Goal: Information Seeking & Learning: Check status

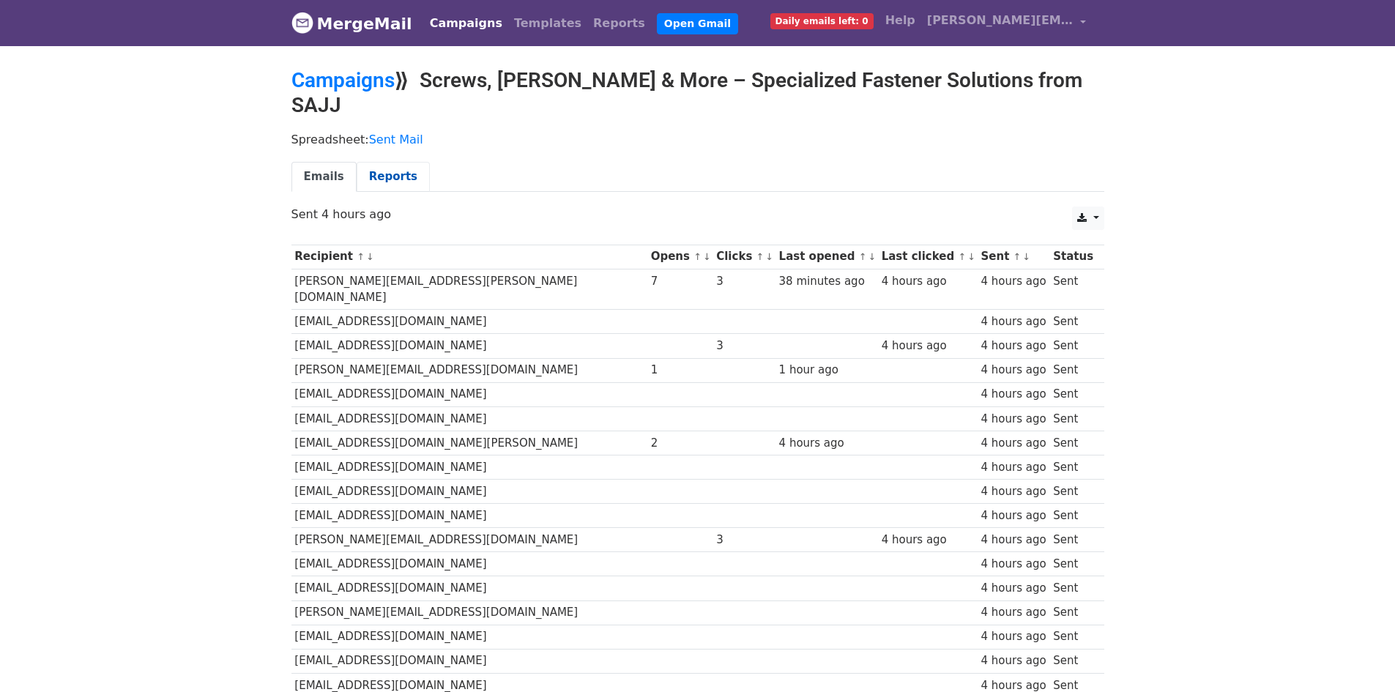
click at [404, 162] on link "Reports" at bounding box center [393, 177] width 73 height 30
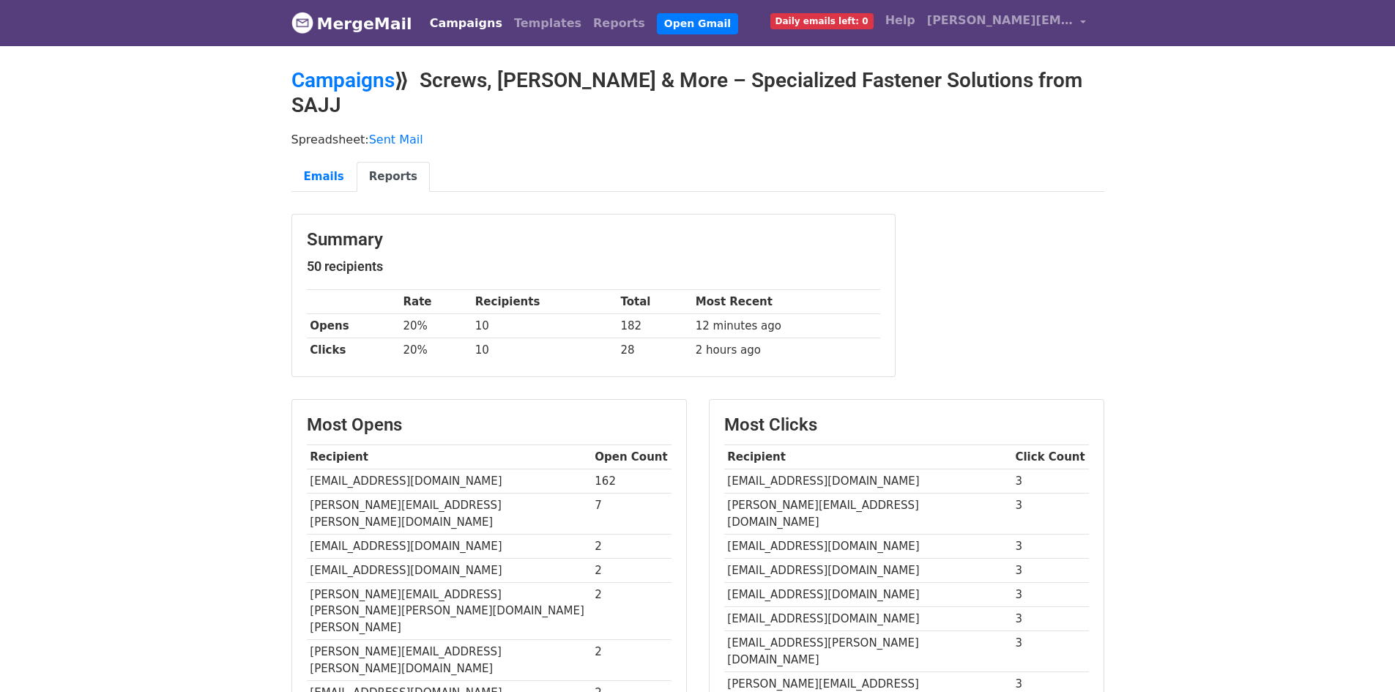
click at [347, 30] on link "MergeMail" at bounding box center [351, 23] width 121 height 31
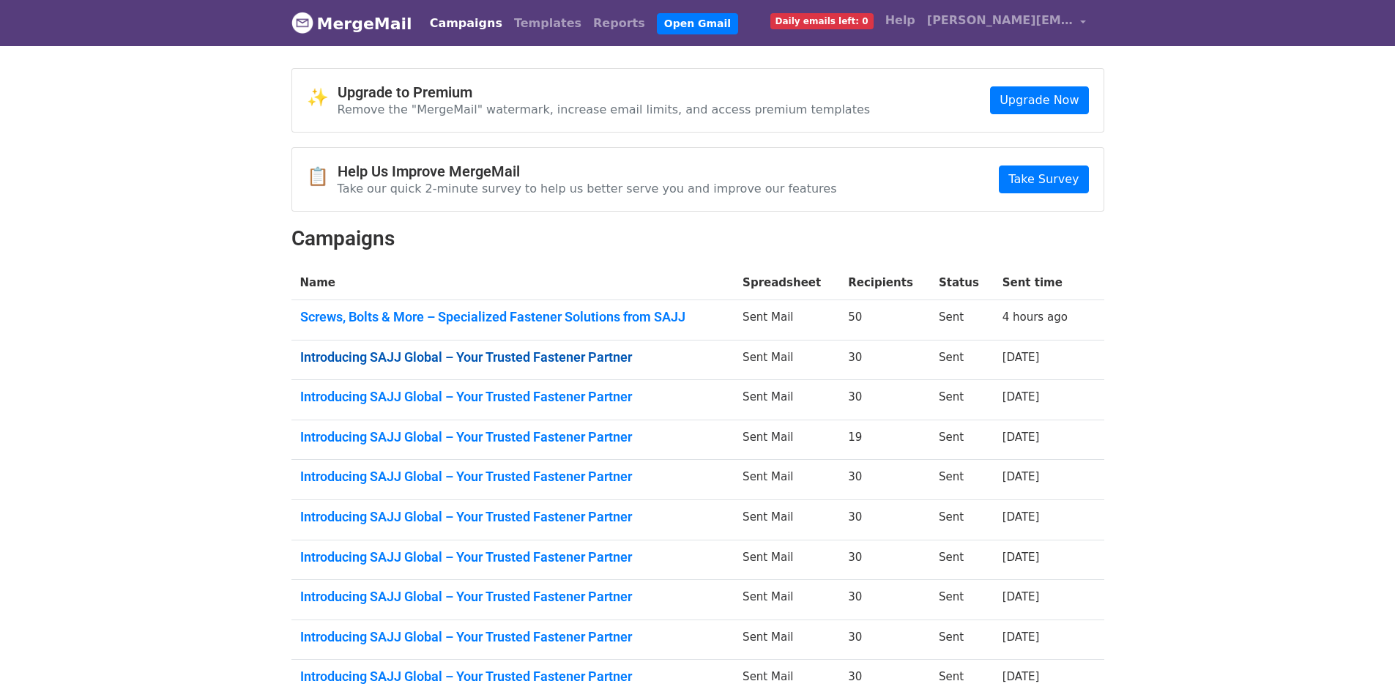
click at [601, 361] on link "Introducing SAJJ Global – Your Trusted Fastener Partner" at bounding box center [512, 357] width 425 height 16
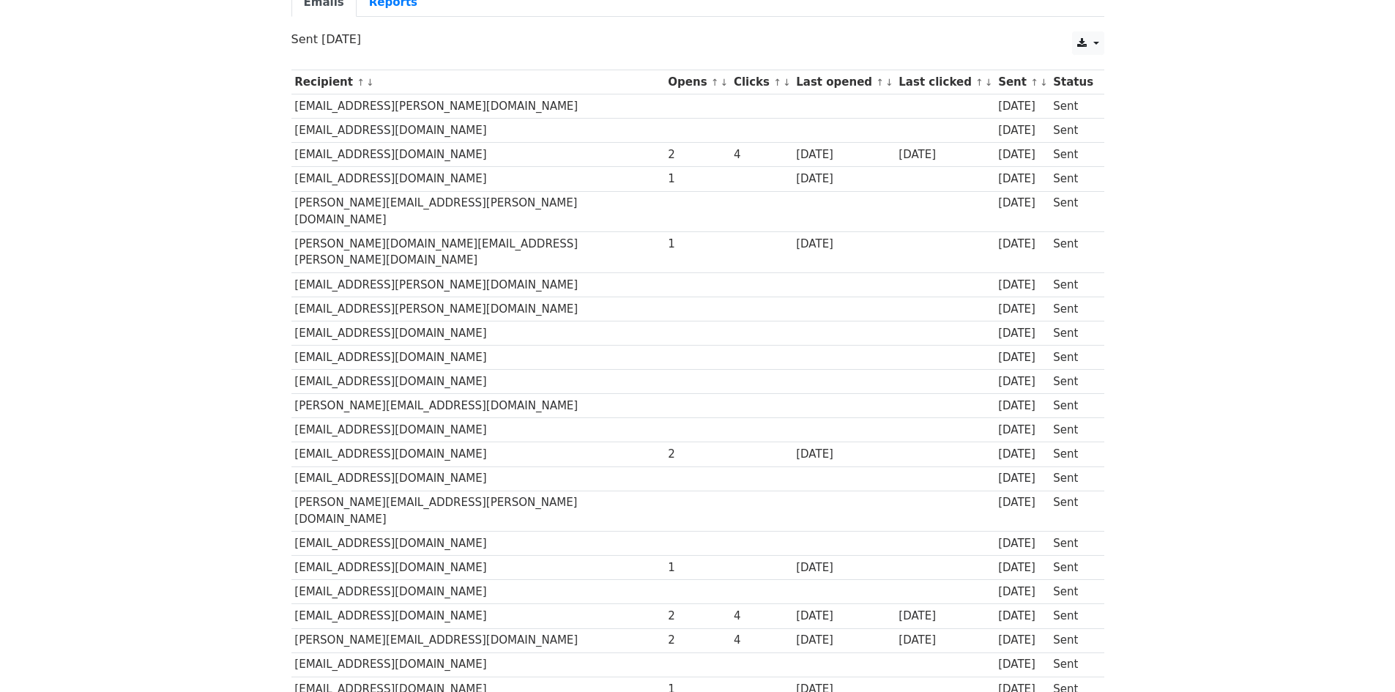
scroll to position [116, 0]
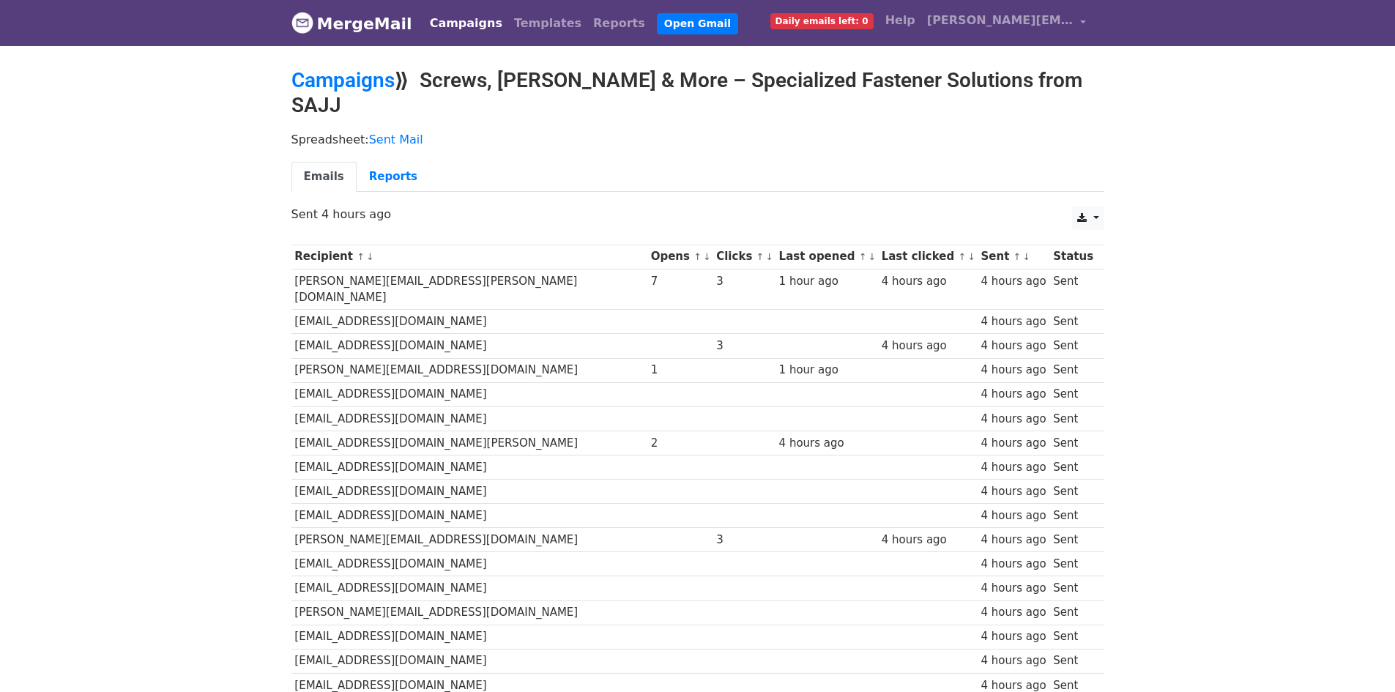
click at [713, 382] on td at bounding box center [744, 394] width 62 height 24
click at [371, 28] on link "MergeMail" at bounding box center [351, 23] width 121 height 31
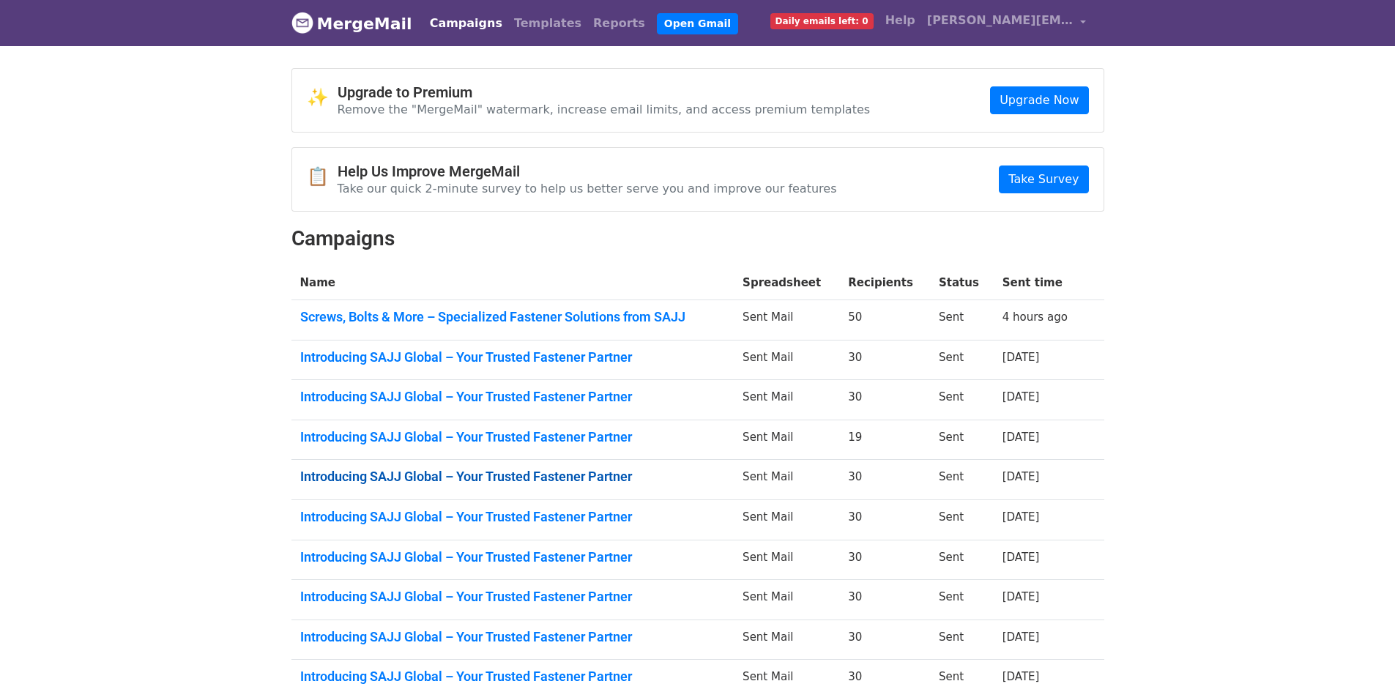
click at [642, 478] on link "Introducing SAJJ Global – Your Trusted Fastener Partner" at bounding box center [512, 477] width 425 height 16
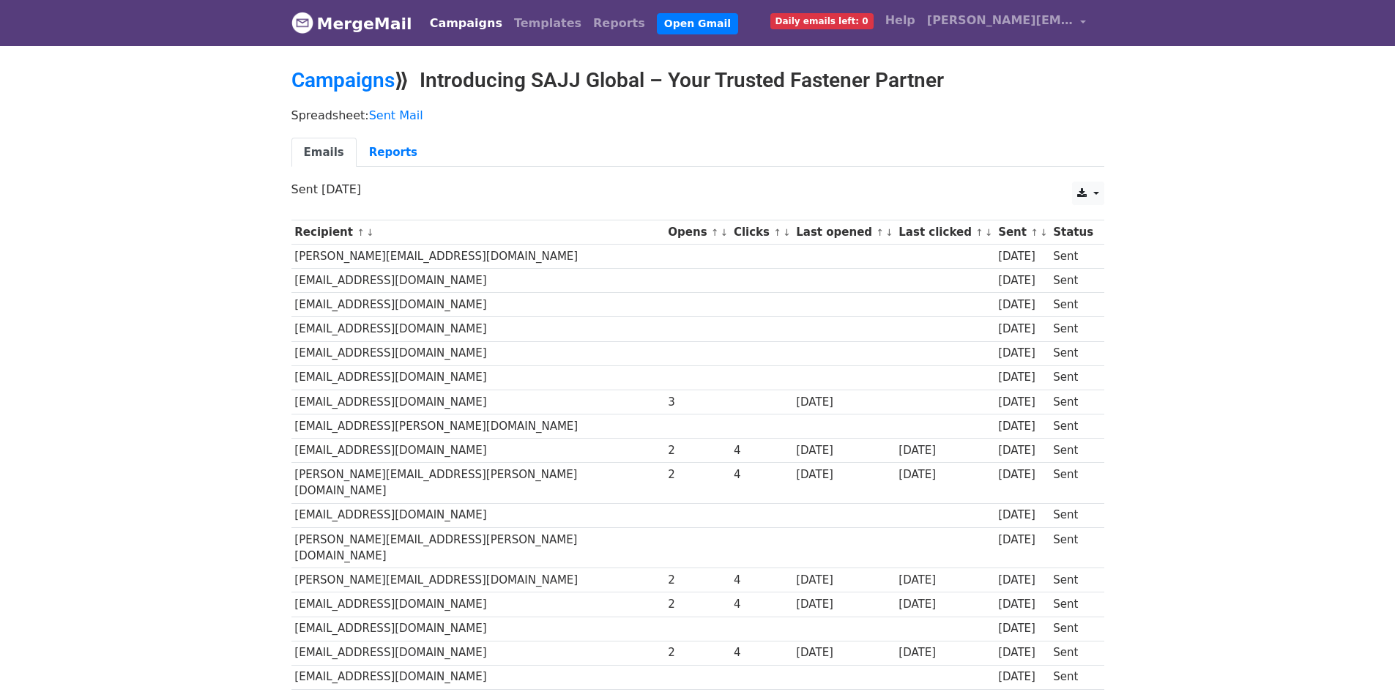
click at [346, 17] on link "MergeMail" at bounding box center [351, 23] width 121 height 31
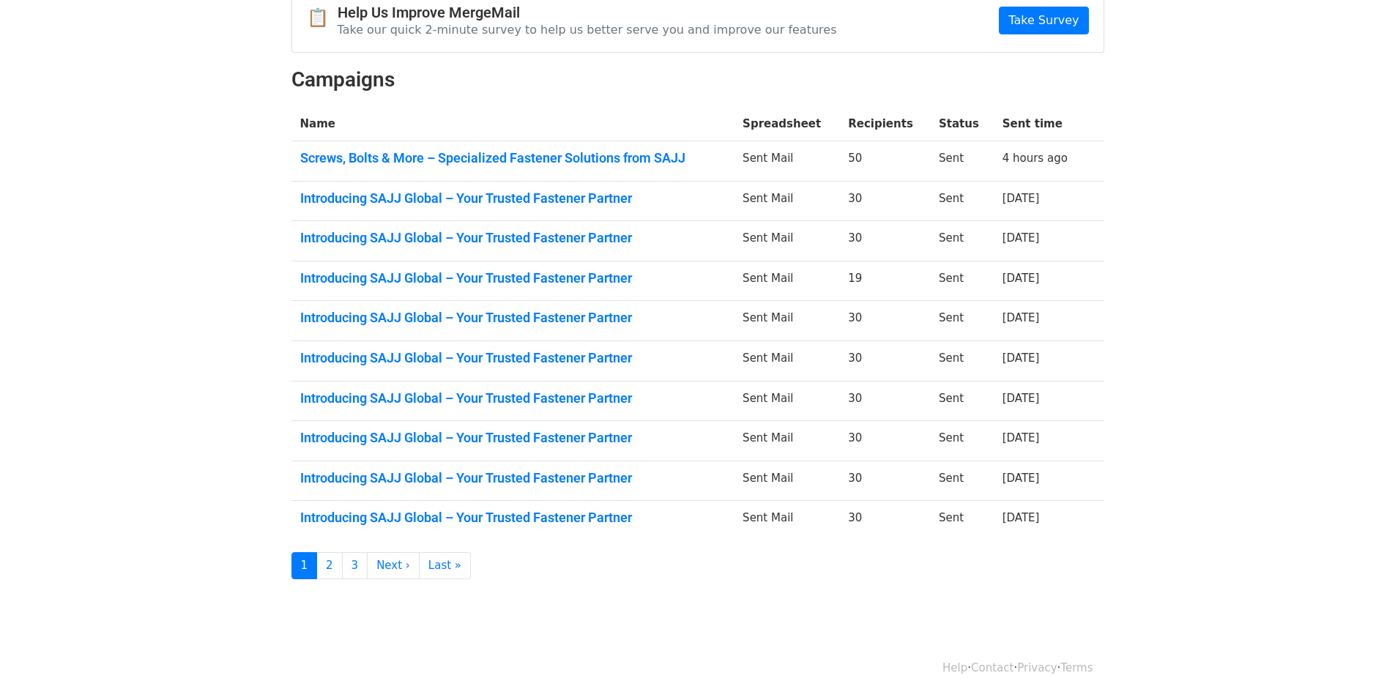
scroll to position [164, 0]
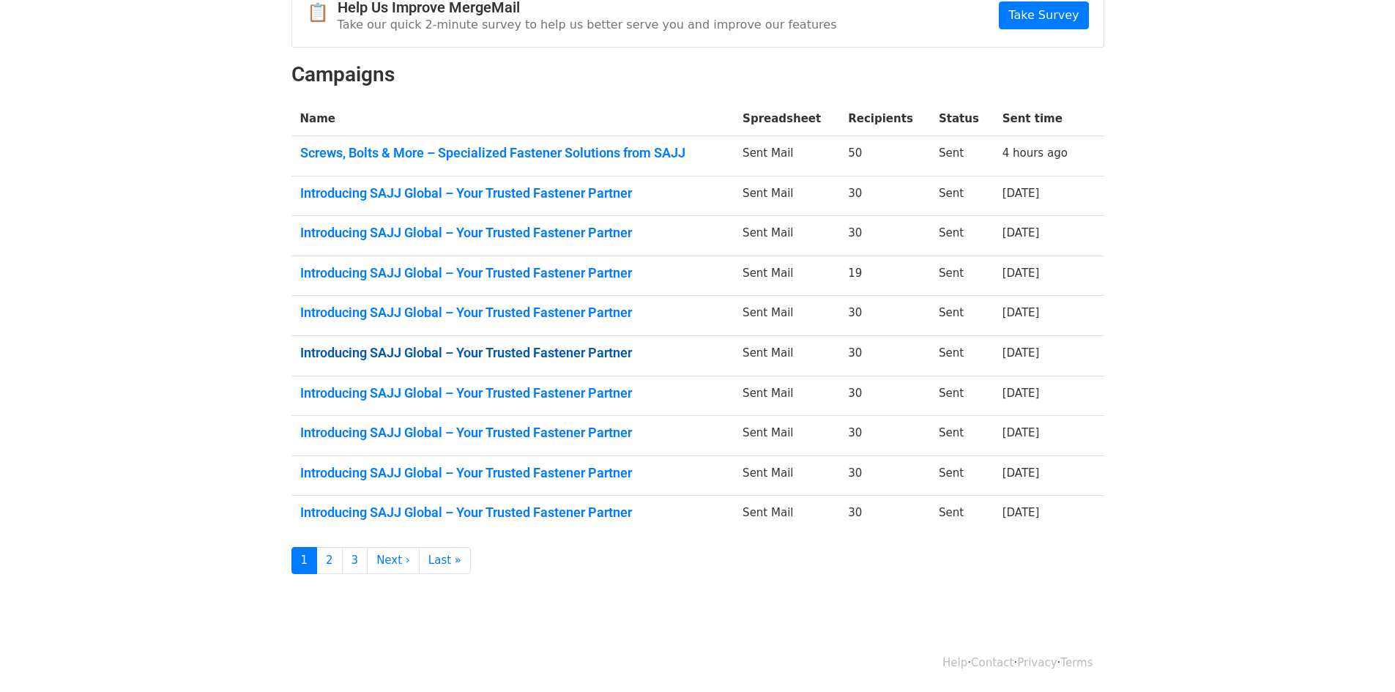
click at [524, 348] on link "Introducing SAJJ Global – Your Trusted Fastener Partner" at bounding box center [512, 353] width 425 height 16
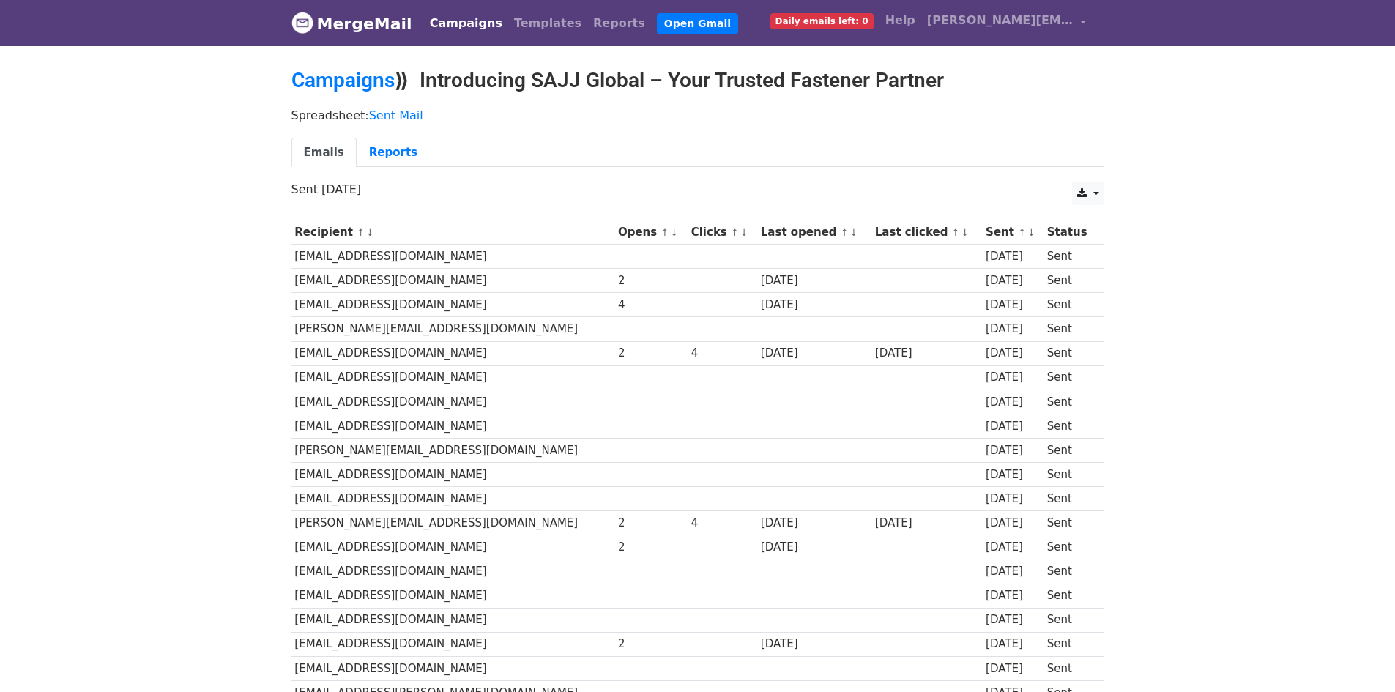
click at [349, 26] on link "MergeMail" at bounding box center [351, 23] width 121 height 31
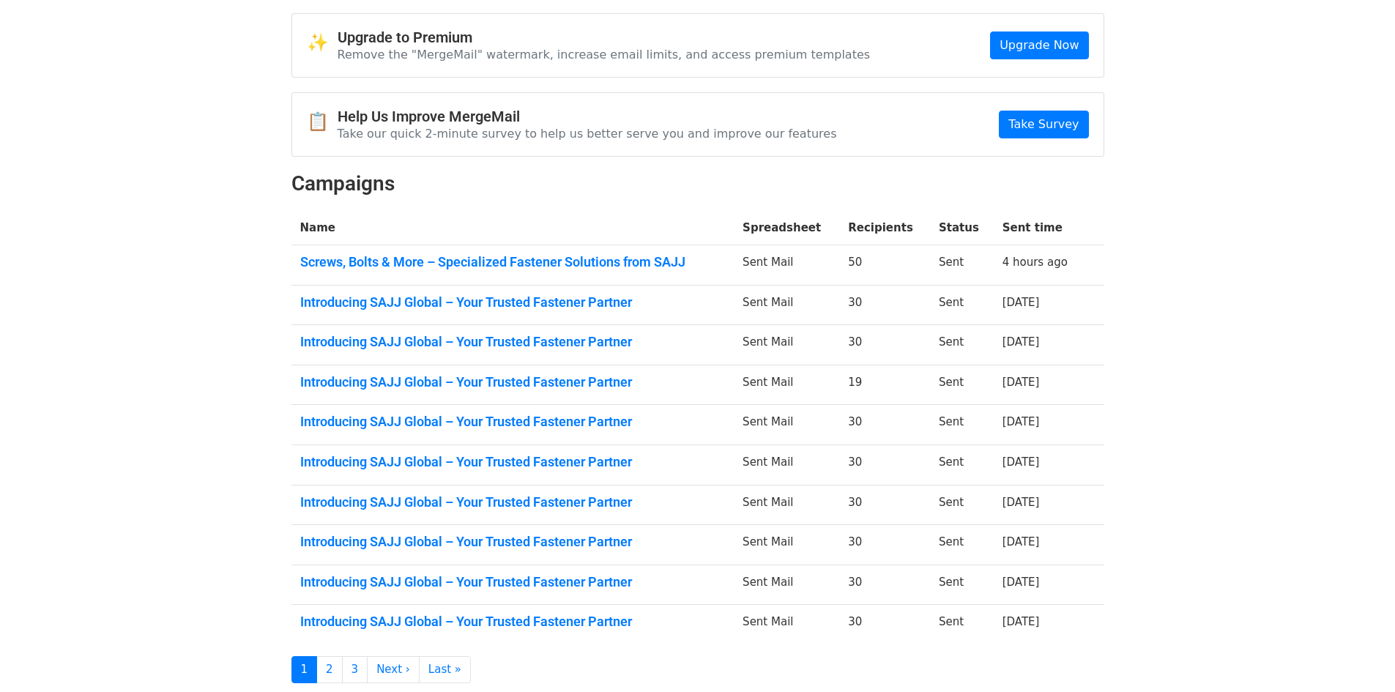
scroll to position [164, 0]
